Goal: Find specific page/section: Find specific page/section

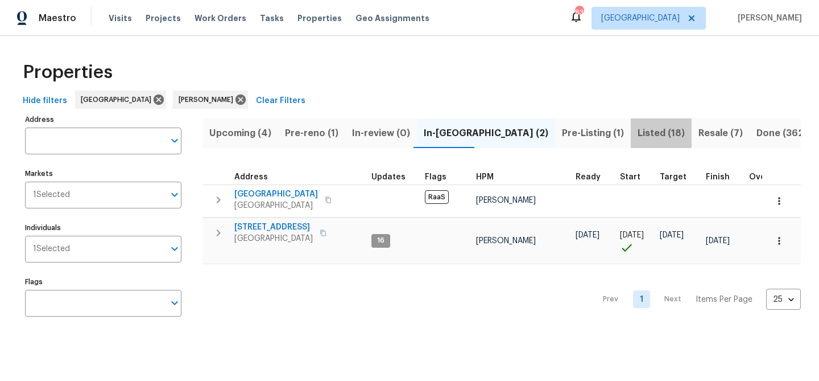
click at [638, 132] on span "Listed (18)" at bounding box center [661, 133] width 47 height 16
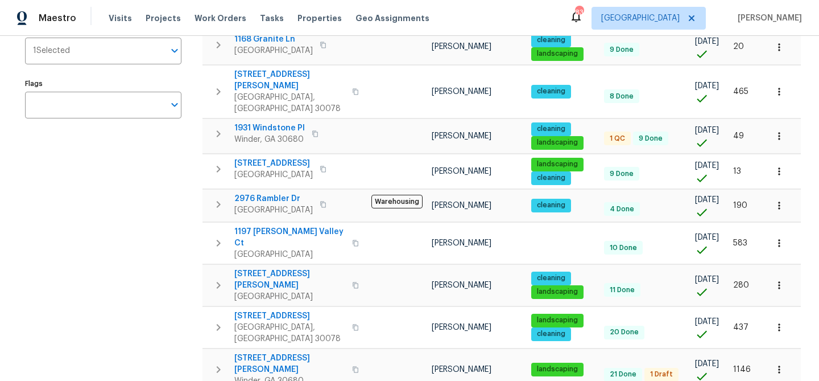
scroll to position [202, 0]
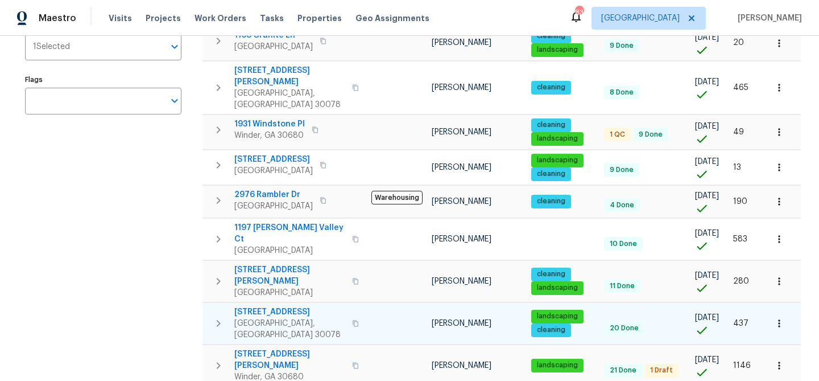
click at [278, 306] on span "[STREET_ADDRESS]" at bounding box center [289, 311] width 111 height 11
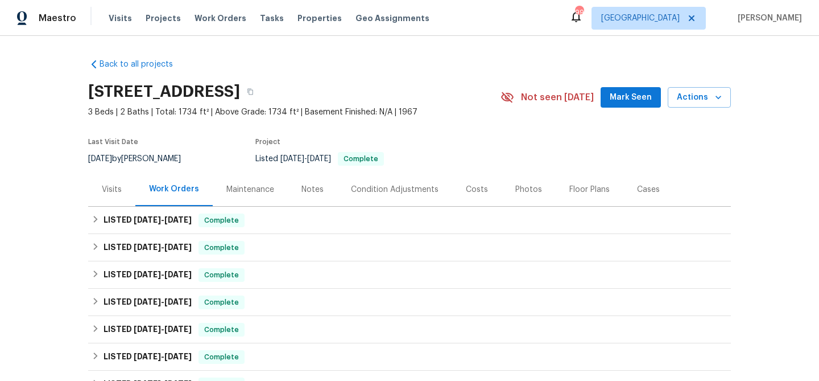
click at [618, 100] on span "Mark Seen" at bounding box center [631, 97] width 42 height 14
click at [533, 195] on div "Photos" at bounding box center [529, 189] width 54 height 34
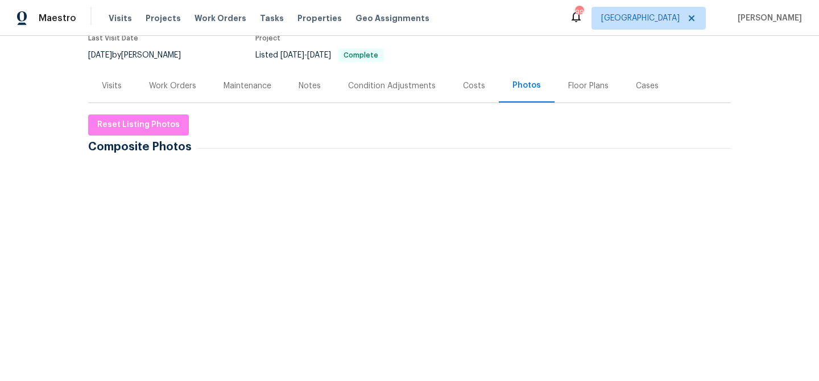
scroll to position [88, 0]
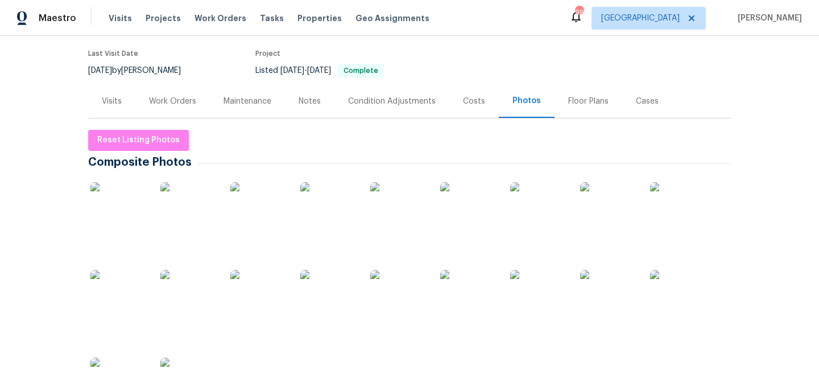
click at [186, 222] on img at bounding box center [188, 210] width 57 height 57
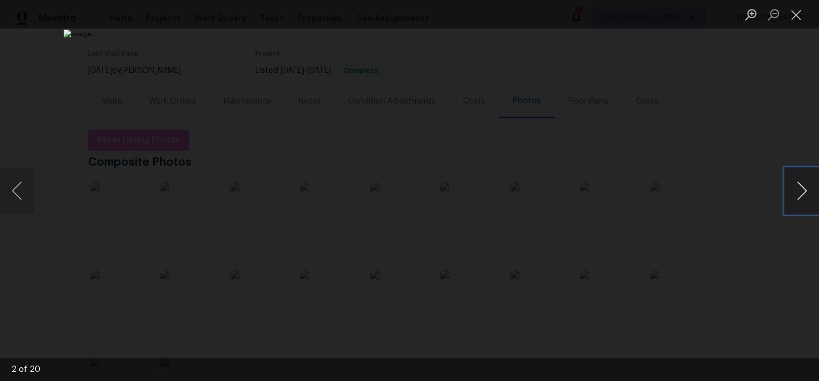
click at [805, 191] on button "Next image" at bounding box center [802, 191] width 34 height 46
click at [804, 191] on button "Next image" at bounding box center [802, 191] width 34 height 46
